Goal: Transaction & Acquisition: Purchase product/service

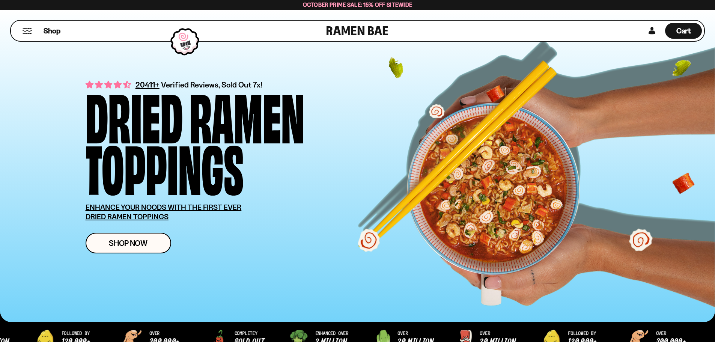
click at [29, 28] on button "Mobile Menu Trigger" at bounding box center [27, 31] width 10 height 6
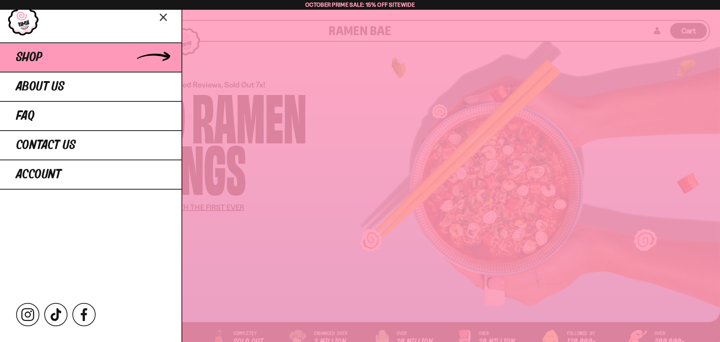
click at [41, 57] on span "Shop" at bounding box center [29, 58] width 26 height 14
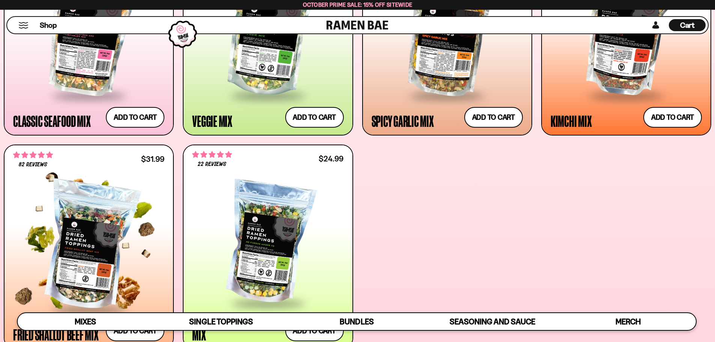
scroll to position [300, 0]
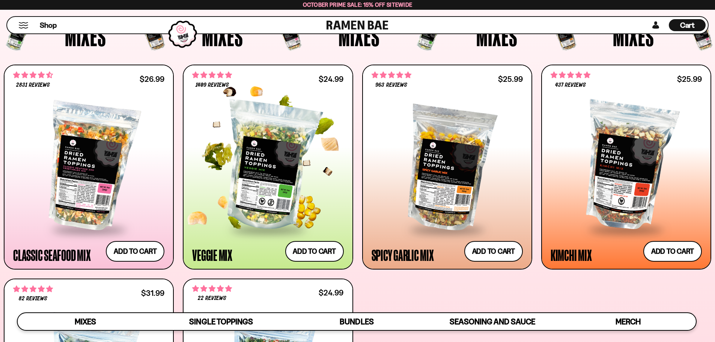
click at [280, 214] on div at bounding box center [267, 166] width 151 height 125
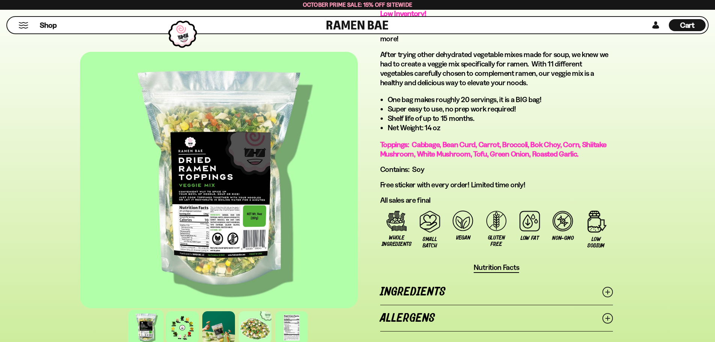
scroll to position [525, 0]
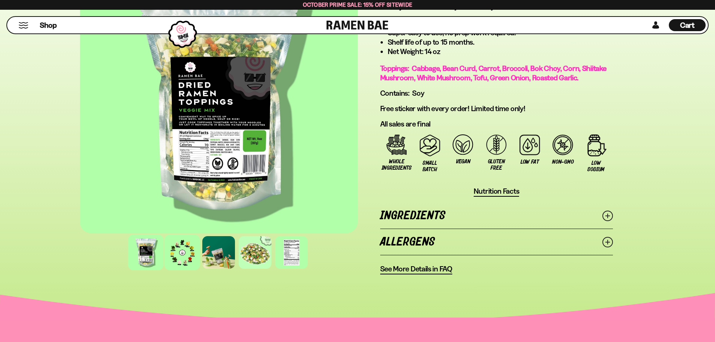
click at [184, 250] on div at bounding box center [182, 252] width 36 height 36
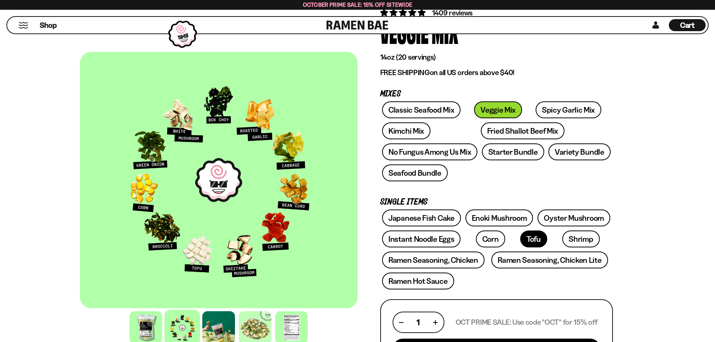
scroll to position [75, 0]
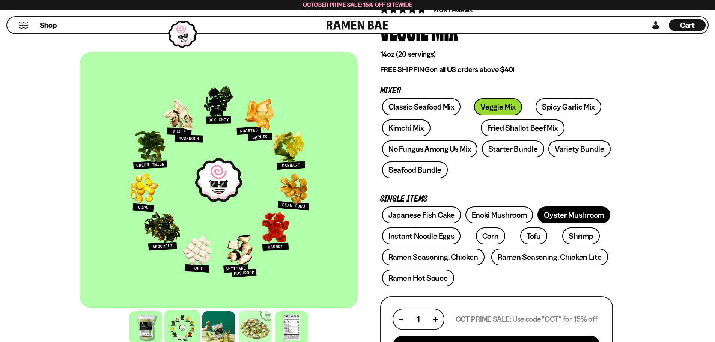
click at [590, 213] on link "Oyster Mushroom" at bounding box center [573, 214] width 73 height 17
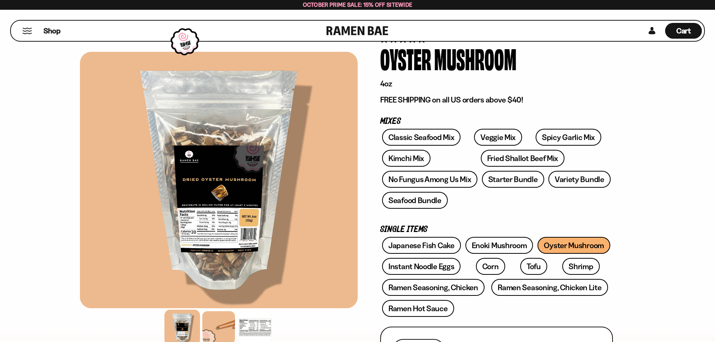
scroll to position [75, 0]
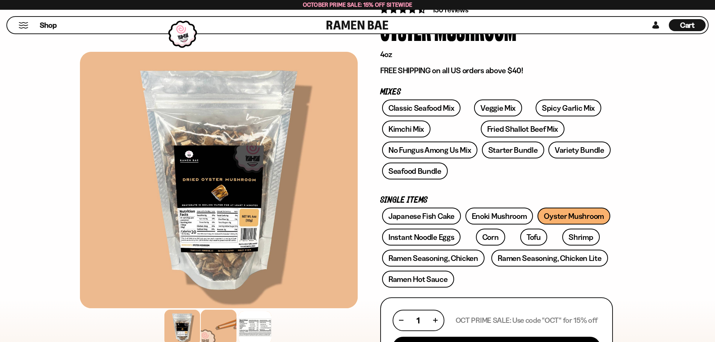
click at [210, 328] on div at bounding box center [219, 327] width 36 height 36
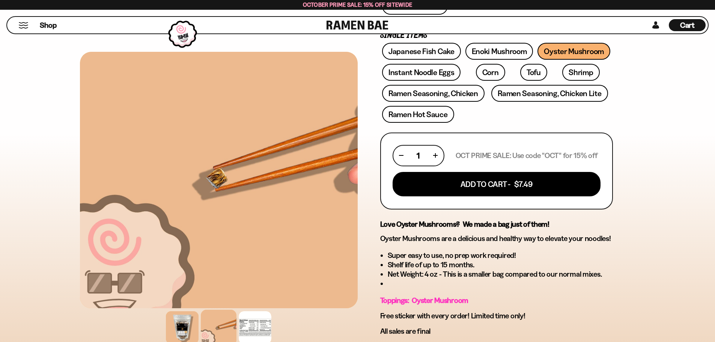
scroll to position [225, 0]
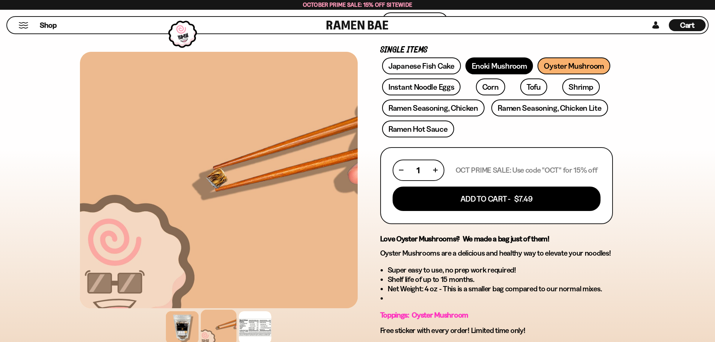
click at [503, 68] on link "Enoki Mushroom" at bounding box center [499, 65] width 68 height 17
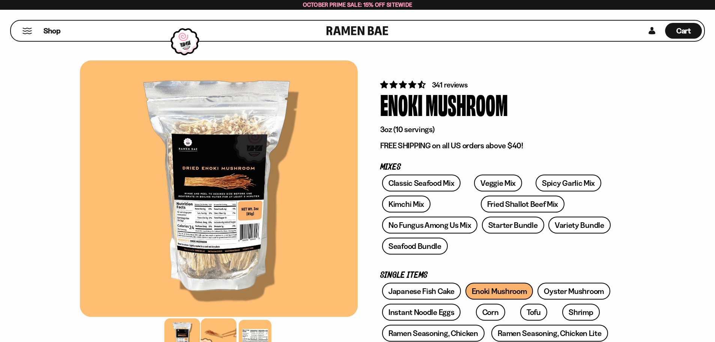
click at [225, 332] on div at bounding box center [219, 336] width 36 height 36
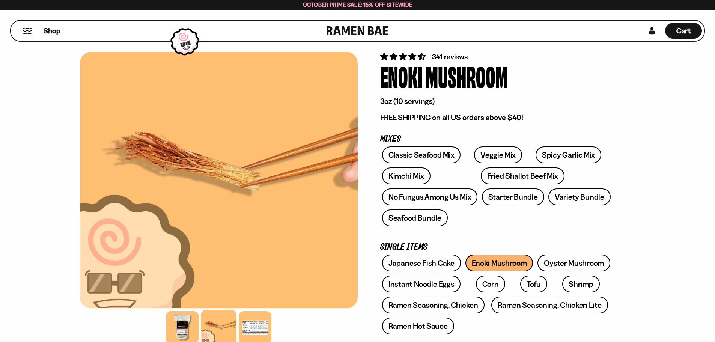
scroll to position [75, 0]
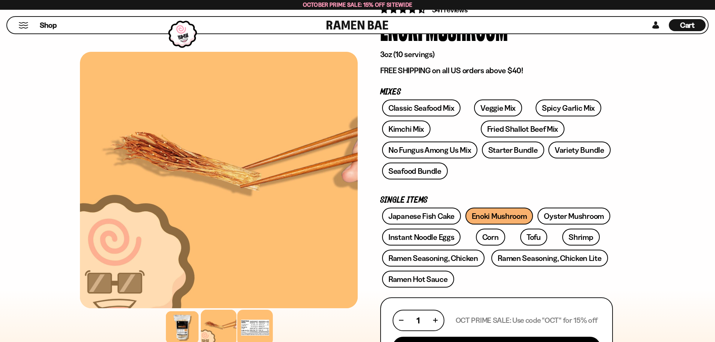
click at [258, 326] on div at bounding box center [255, 327] width 36 height 36
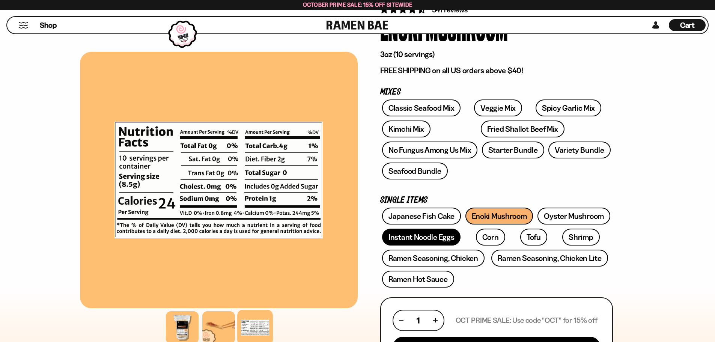
click at [424, 236] on link "Instant Noodle Eggs" at bounding box center [421, 236] width 78 height 17
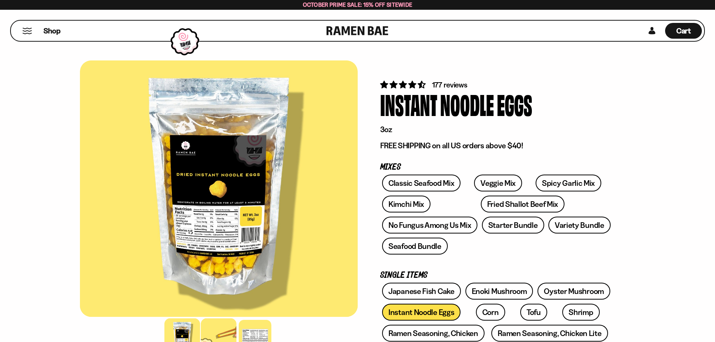
click at [222, 329] on div at bounding box center [219, 336] width 36 height 36
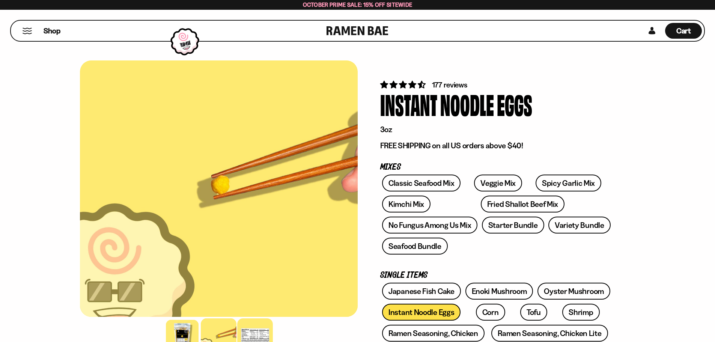
click at [254, 332] on div at bounding box center [255, 336] width 36 height 36
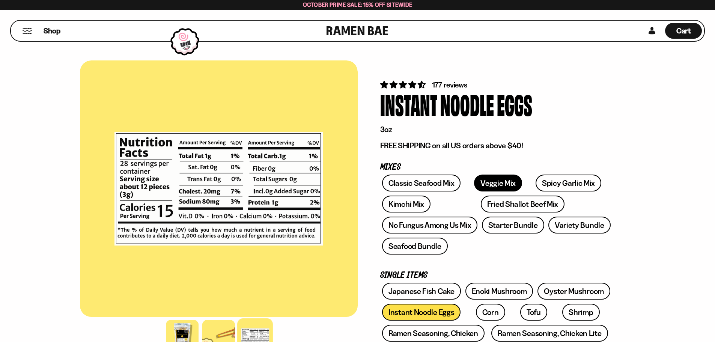
drag, startPoint x: 489, startPoint y: 183, endPoint x: 490, endPoint y: 179, distance: 4.3
click at [489, 183] on link "Veggie Mix" at bounding box center [498, 182] width 48 height 17
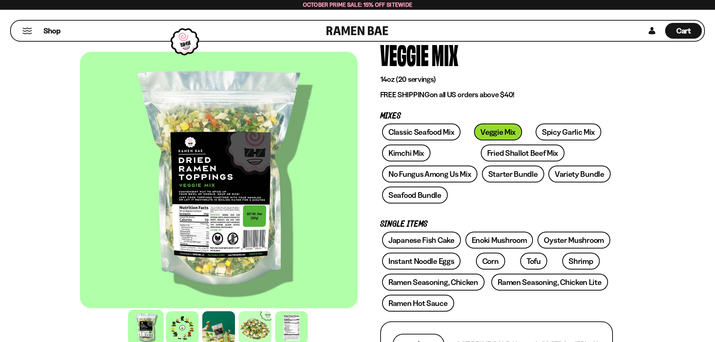
scroll to position [75, 0]
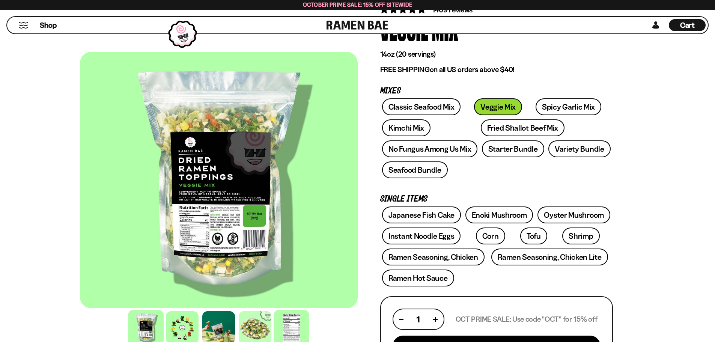
click at [288, 321] on div at bounding box center [291, 327] width 36 height 36
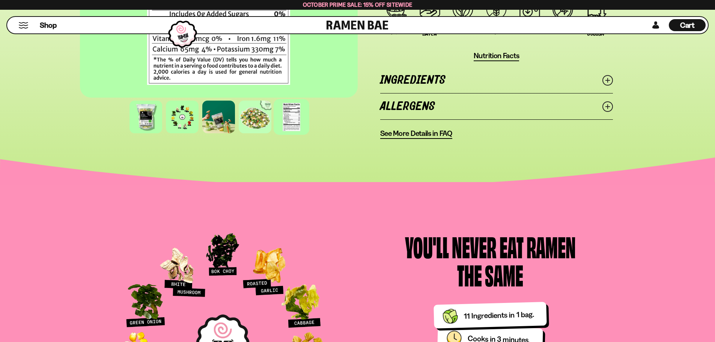
scroll to position [2701, 0]
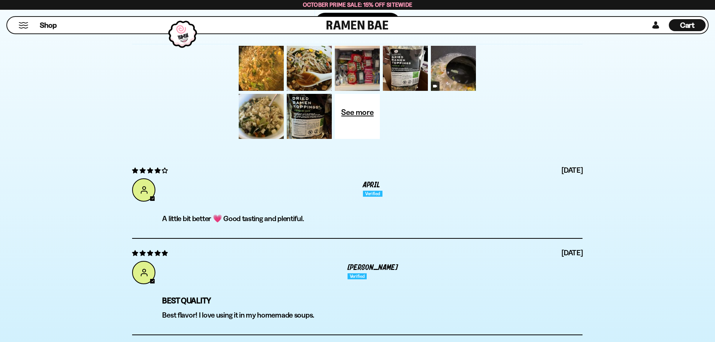
click at [19, 23] on button "Mobile Menu Trigger" at bounding box center [23, 25] width 10 height 6
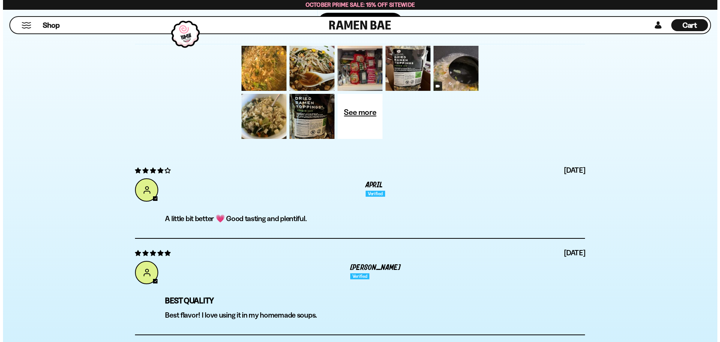
scroll to position [2703, 0]
